Goal: Obtain resource: Download file/media

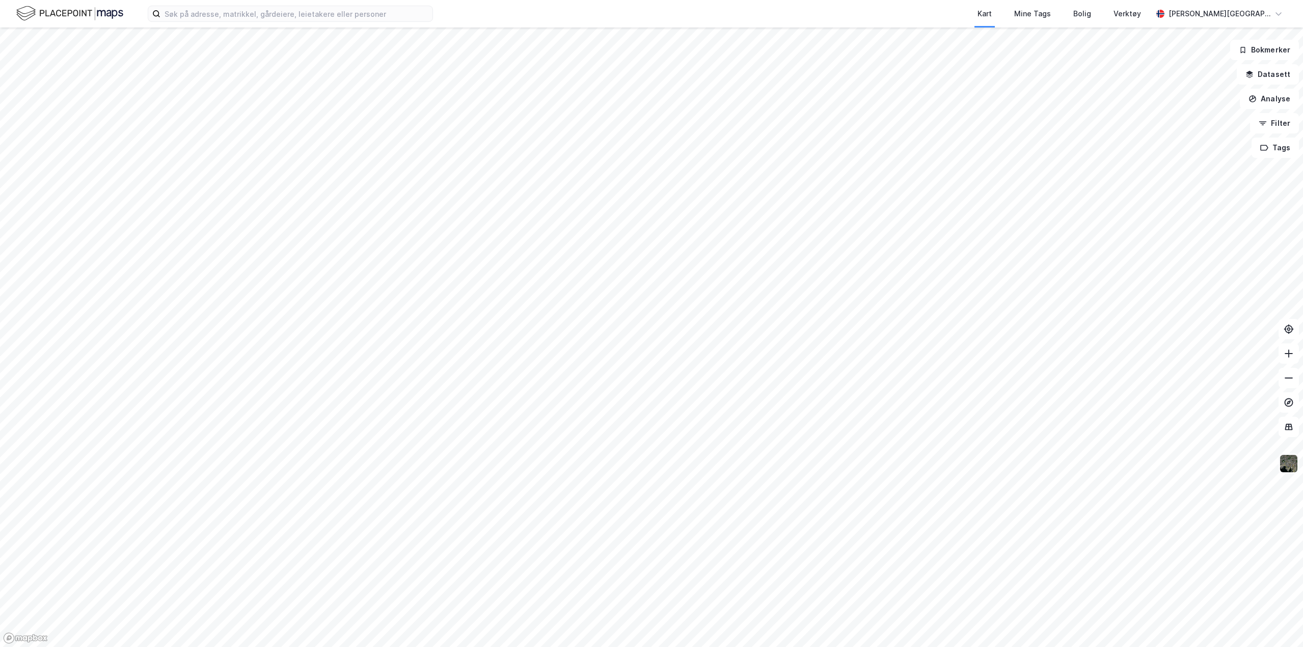
click at [1290, 468] on img at bounding box center [1288, 463] width 19 height 19
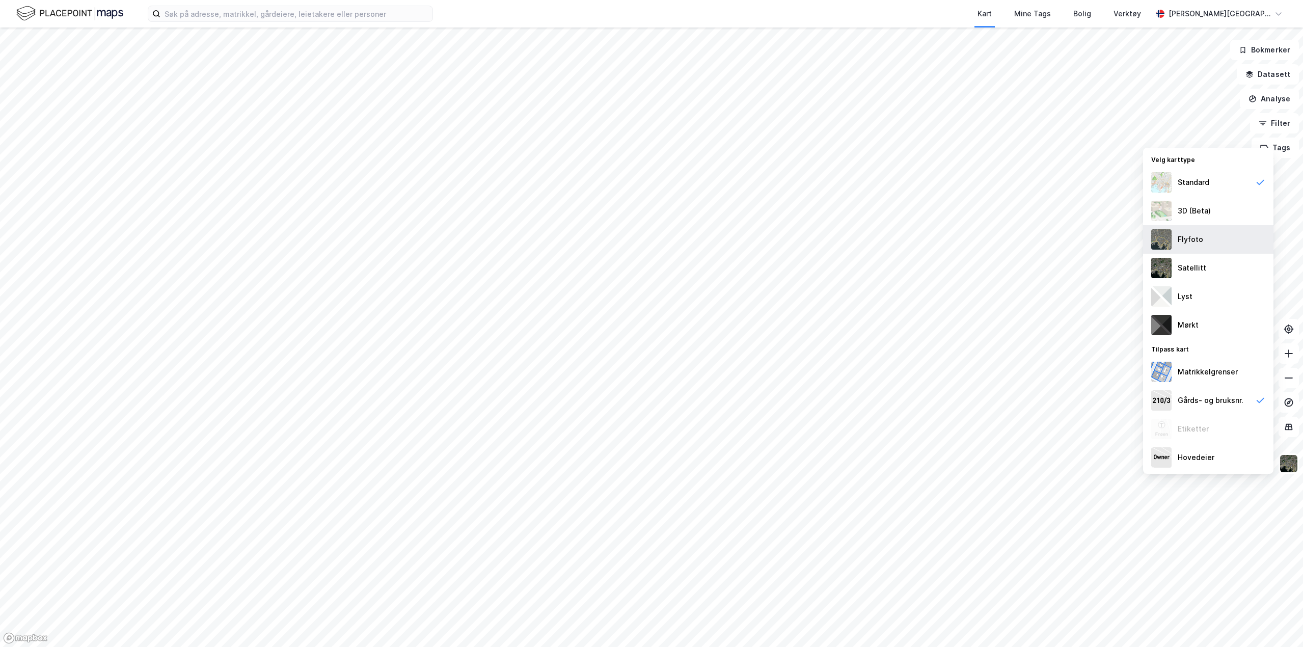
click at [1173, 247] on div "Flyfoto" at bounding box center [1208, 239] width 130 height 29
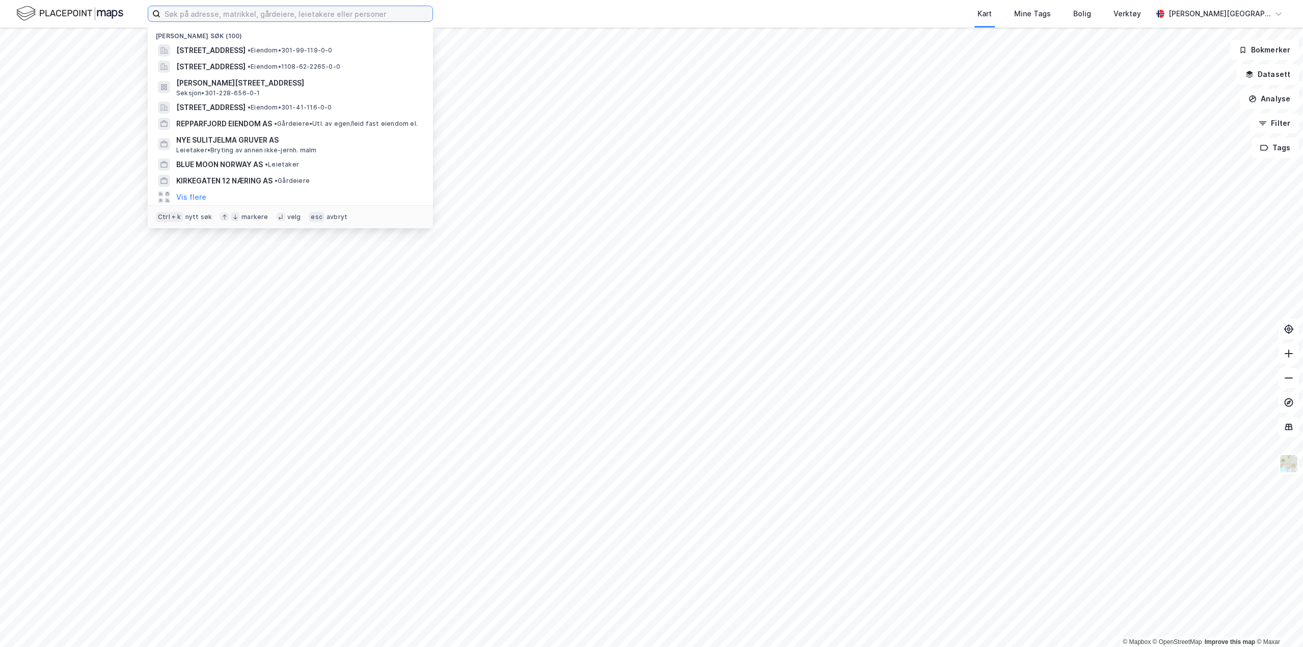
click at [226, 8] on input at bounding box center [296, 13] width 272 height 15
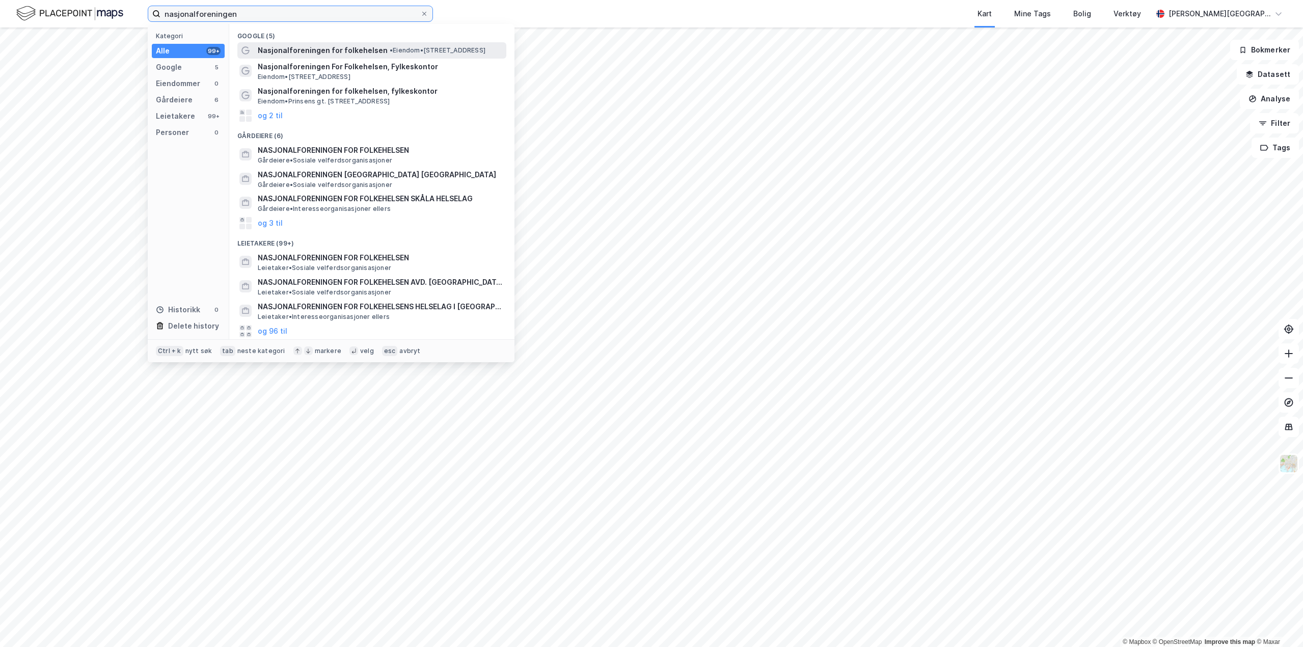
type input "nasjonalforeningen"
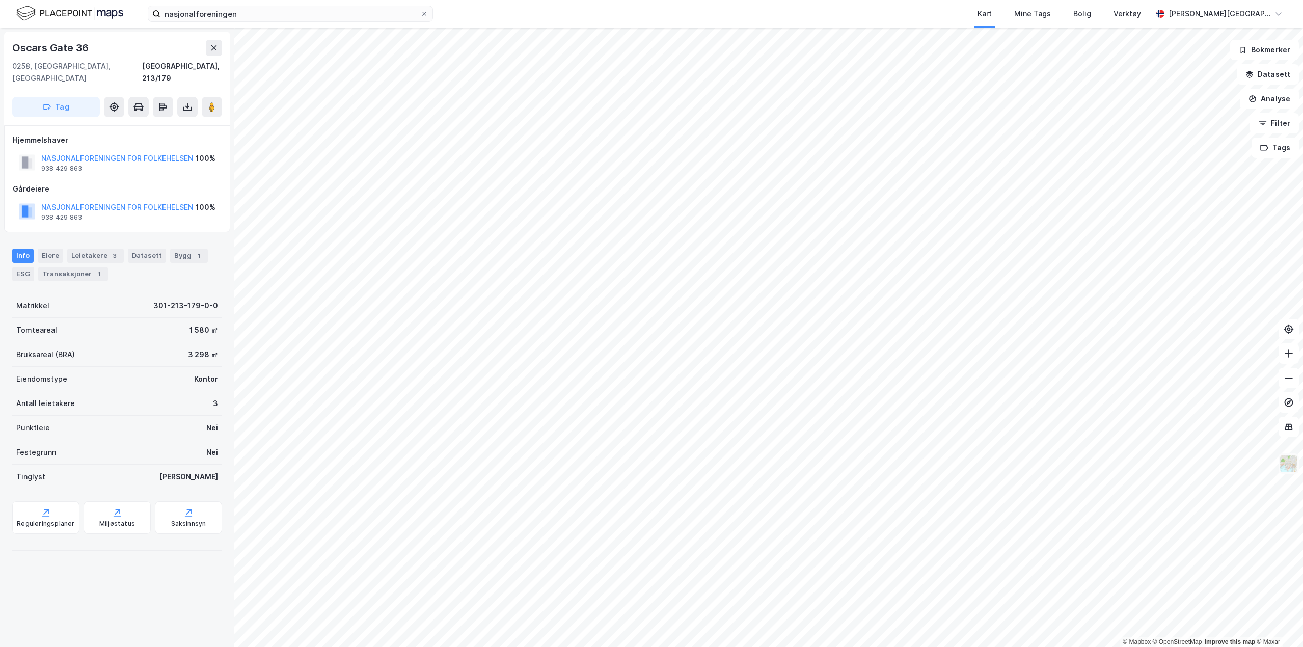
click at [1292, 465] on img at bounding box center [1288, 463] width 19 height 19
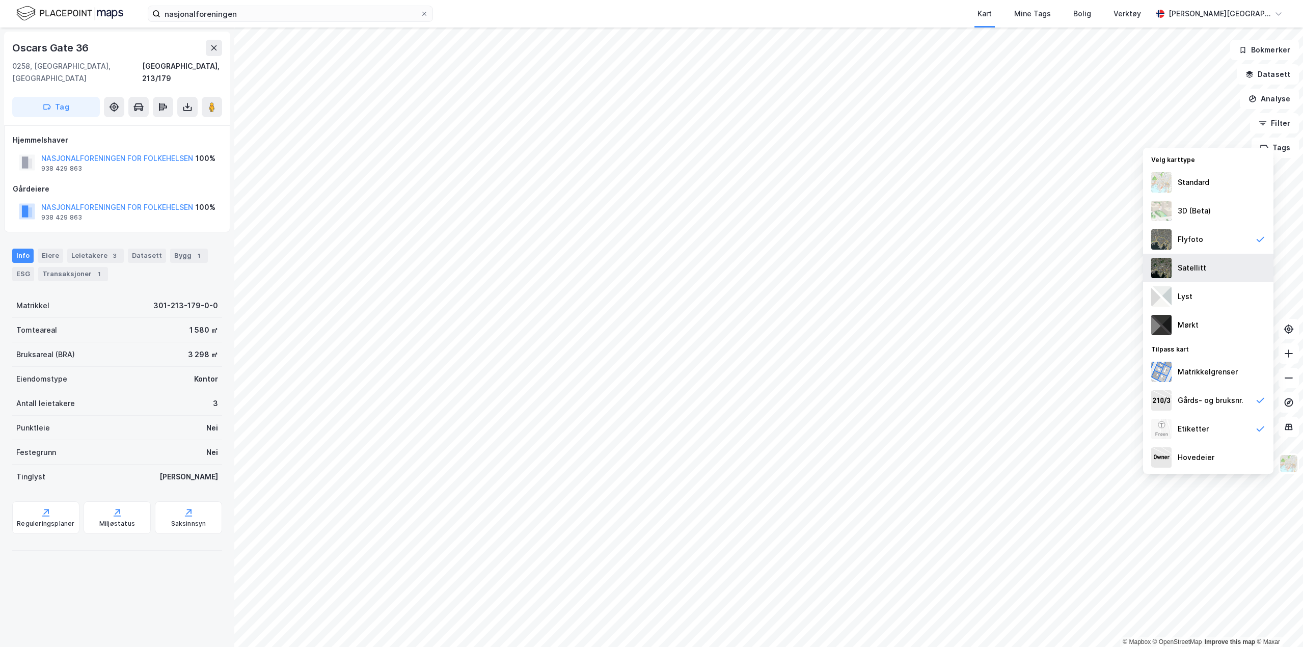
click at [1181, 266] on div "Satellitt" at bounding box center [1191, 268] width 29 height 12
click at [1170, 179] on img at bounding box center [1161, 182] width 20 height 20
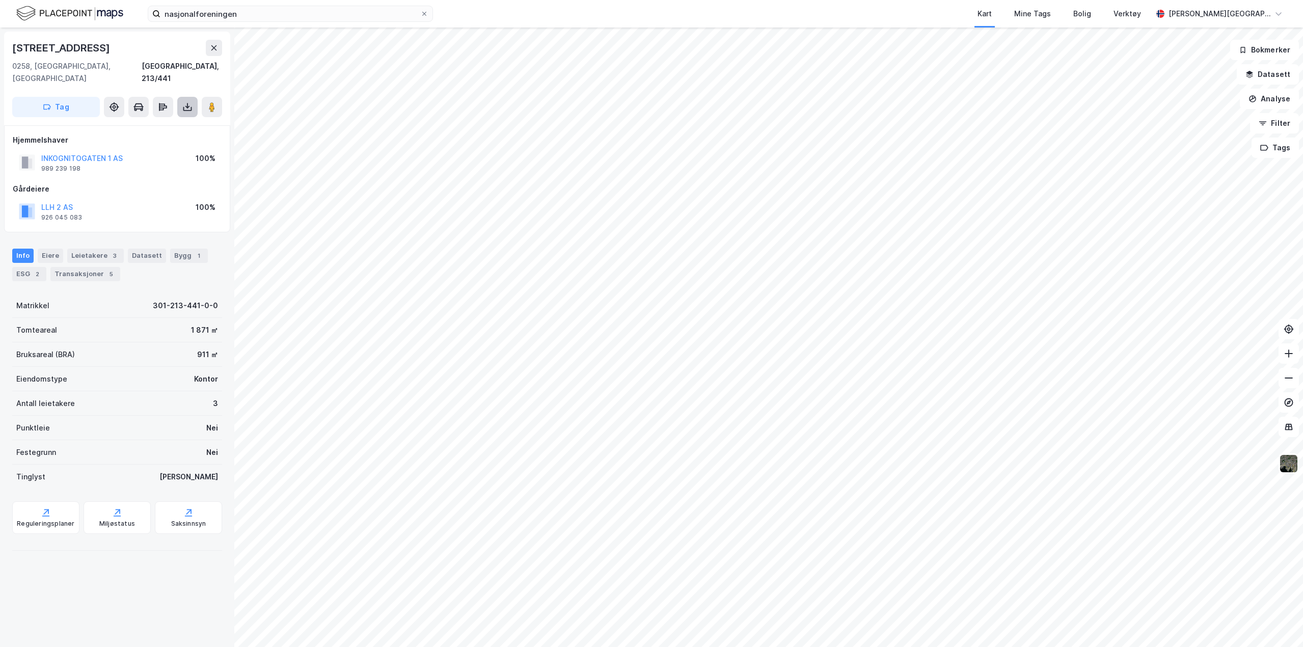
click at [189, 101] on button at bounding box center [187, 107] width 20 height 20
click at [165, 123] on div "Last ned grunnbok" at bounding box center [136, 127] width 59 height 8
click at [184, 107] on icon at bounding box center [187, 109] width 9 height 4
click at [167, 123] on div "Last ned grunnbok" at bounding box center [136, 127] width 59 height 8
